Goal: Task Accomplishment & Management: Manage account settings

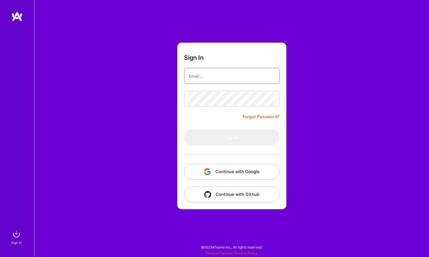
type input "[EMAIL_ADDRESS][DOMAIN_NAME]"
click at [232, 137] on button "Sign In" at bounding box center [232, 137] width 96 height 16
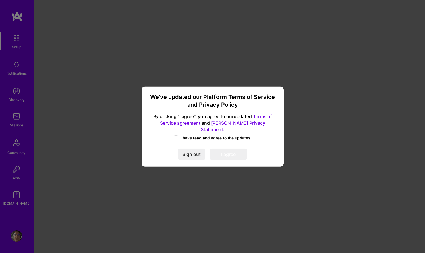
click at [177, 136] on span at bounding box center [176, 138] width 5 height 5
click at [0, 0] on input "I have read and agree to the updates." at bounding box center [0, 0] width 0 height 0
click at [229, 150] on button "I agree" at bounding box center [228, 153] width 37 height 11
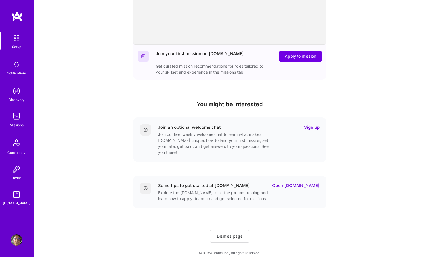
scroll to position [111, 0]
click at [17, 241] on img at bounding box center [16, 239] width 11 height 11
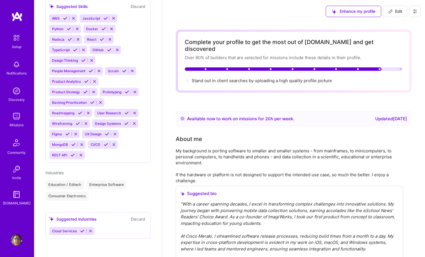
click at [395, 11] on span "Edit" at bounding box center [395, 12] width 14 height 6
select select "US"
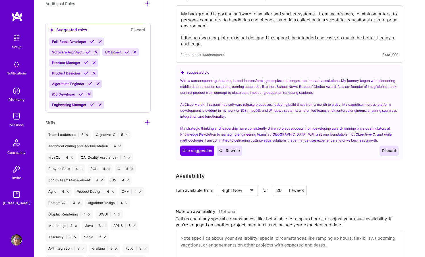
scroll to position [166, 0]
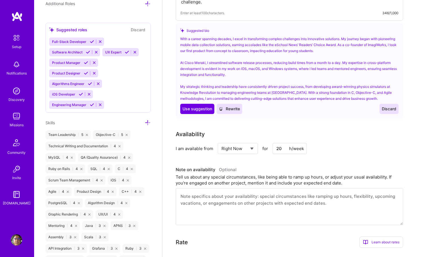
select select "Not Available"
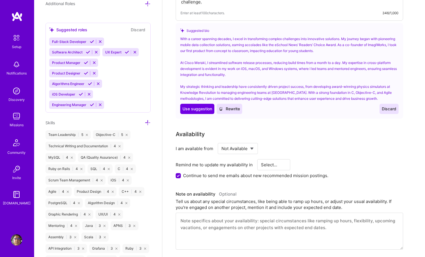
select select "6 Months"
click at [183, 215] on textarea at bounding box center [289, 231] width 227 height 37
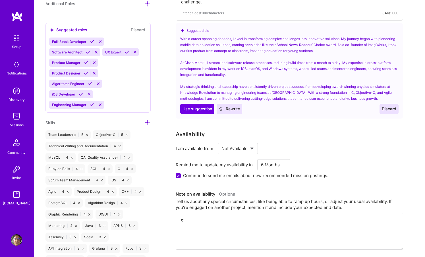
type textarea "S"
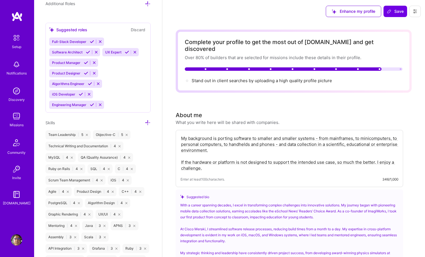
scroll to position [0, 0]
type textarea "Working on a full-time project that precludes working on anything else."
click at [396, 13] on span "Save" at bounding box center [395, 12] width 17 height 6
select select "1 Month"
